Goal: Navigation & Orientation: Find specific page/section

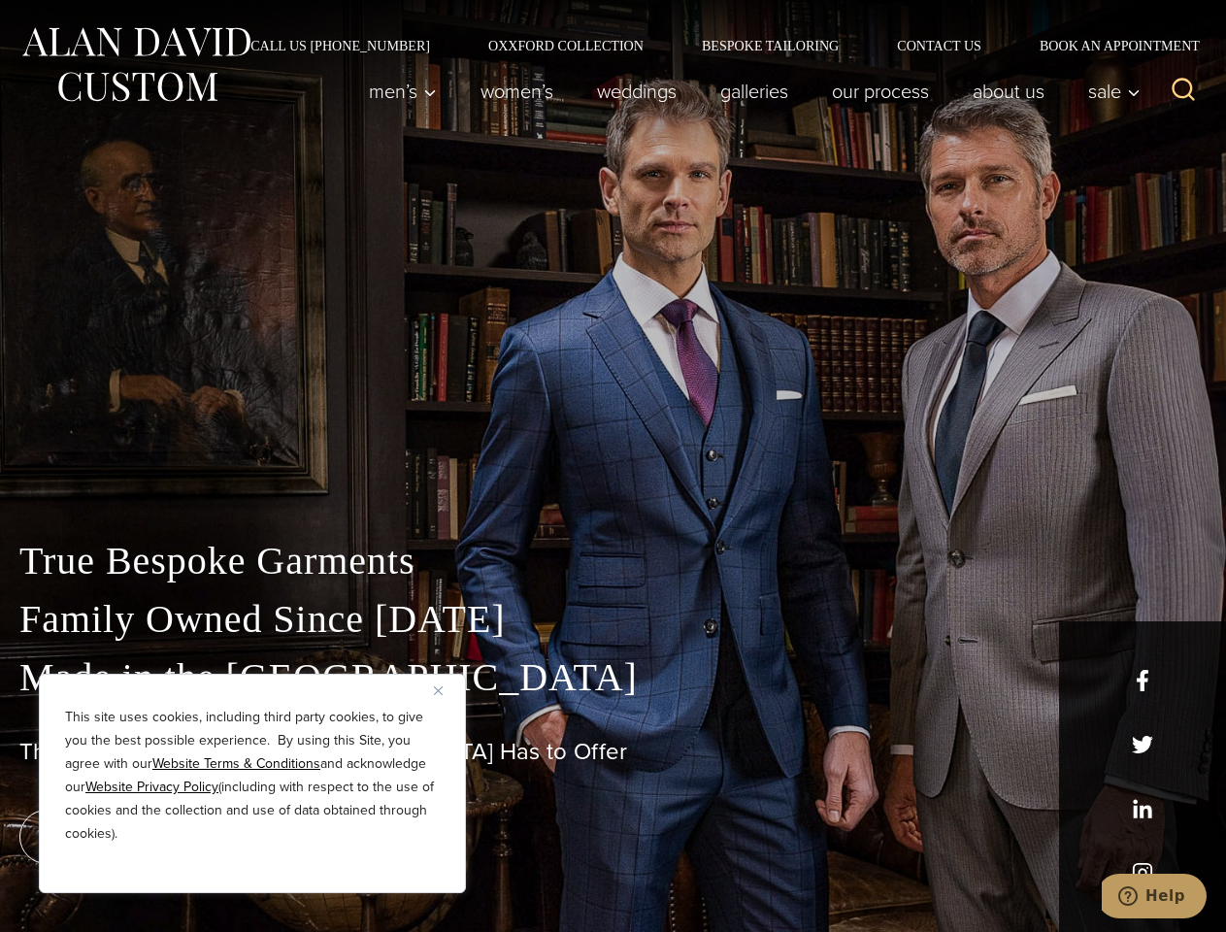
click at [613, 466] on div "True Bespoke Garments Family Owned Since [DATE] Made in [GEOGRAPHIC_DATA] The B…" at bounding box center [613, 683] width 1226 height 497
click at [446, 690] on button "Close" at bounding box center [445, 690] width 23 height 23
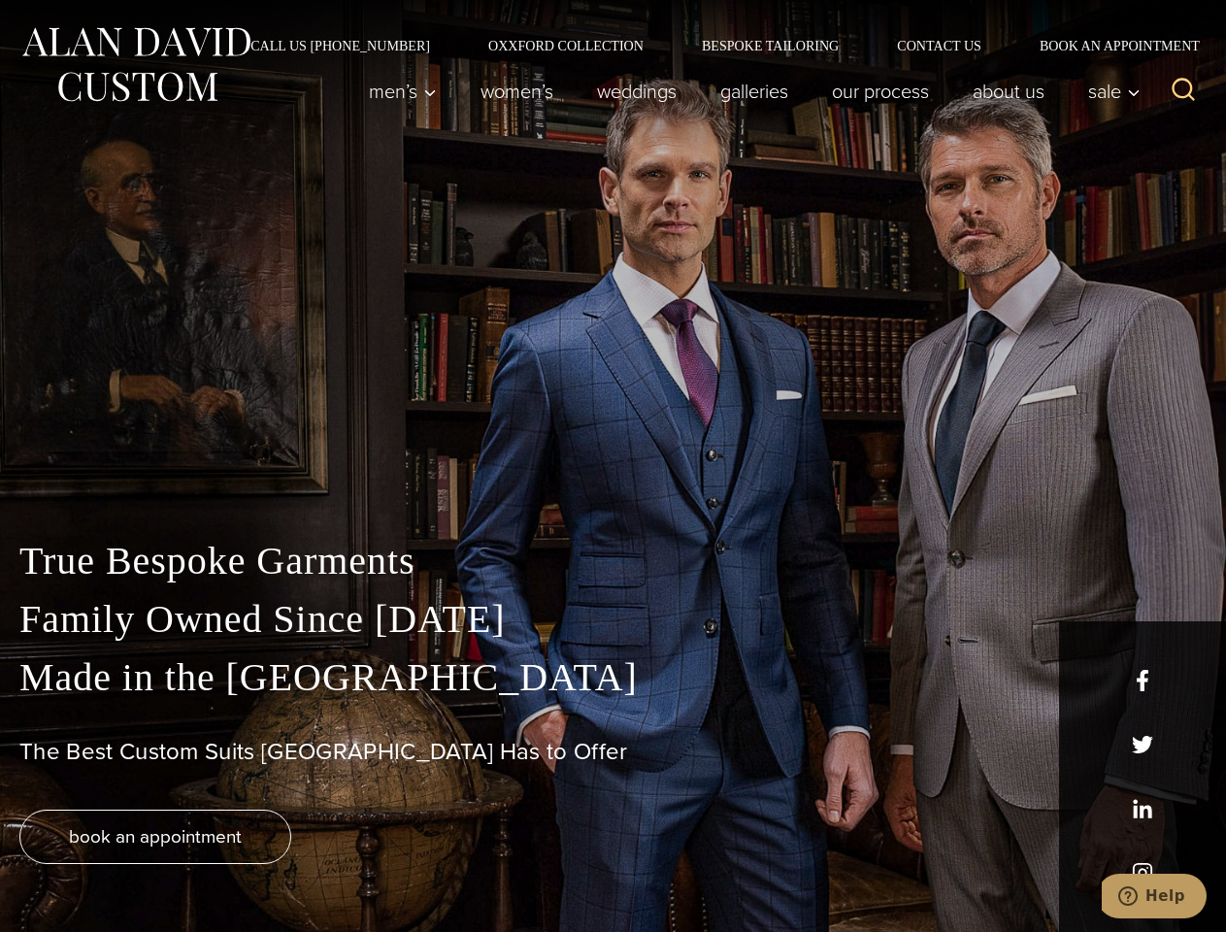
click at [252, 867] on div "True Bespoke Garments Family Owned Since [DATE] Made in [GEOGRAPHIC_DATA] The B…" at bounding box center [613, 732] width 1226 height 400
click at [1183, 91] on icon "Search" at bounding box center [1184, 90] width 28 height 28
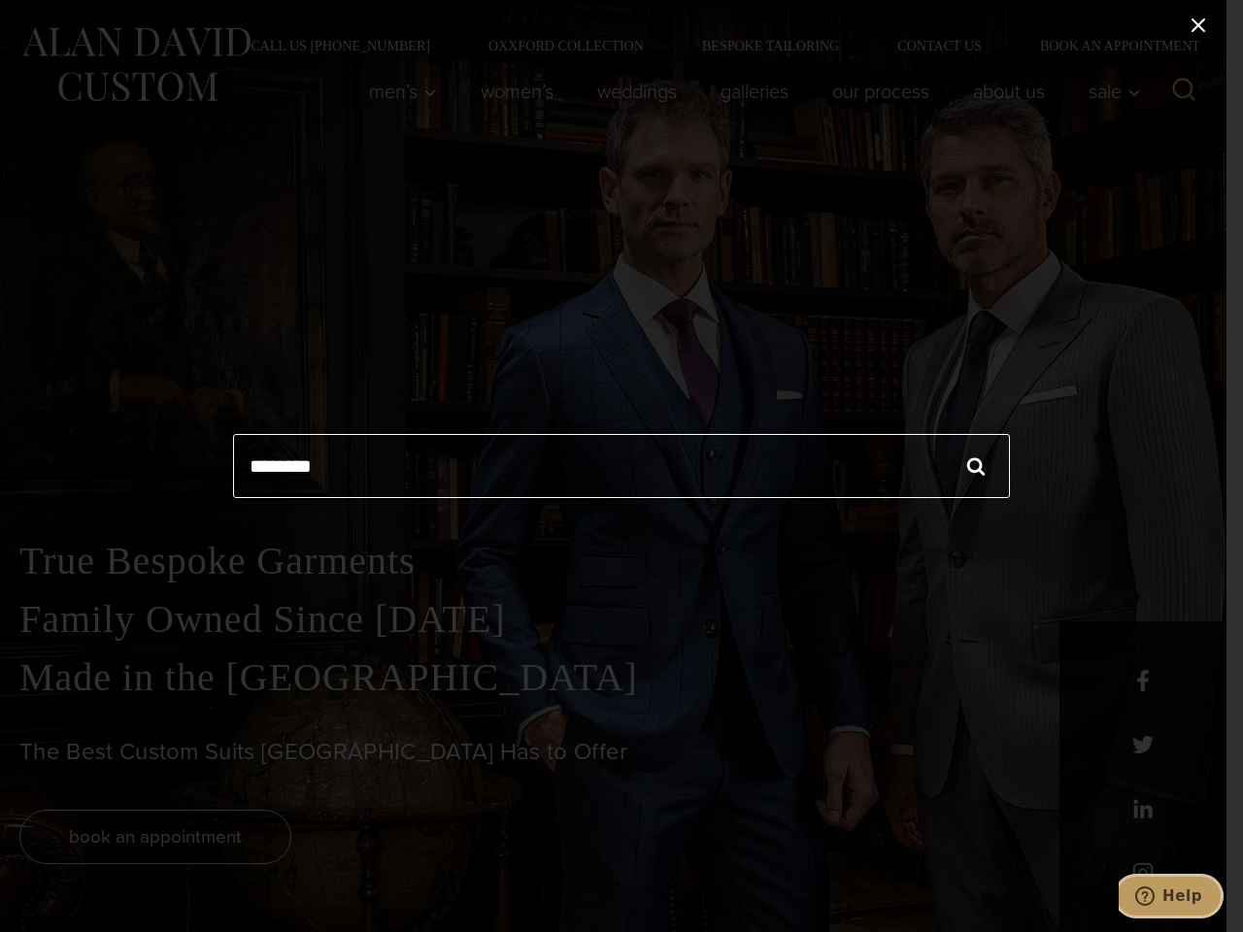
click at [1154, 896] on icon "Help" at bounding box center [1144, 895] width 19 height 19
